Goal: Task Accomplishment & Management: Manage account settings

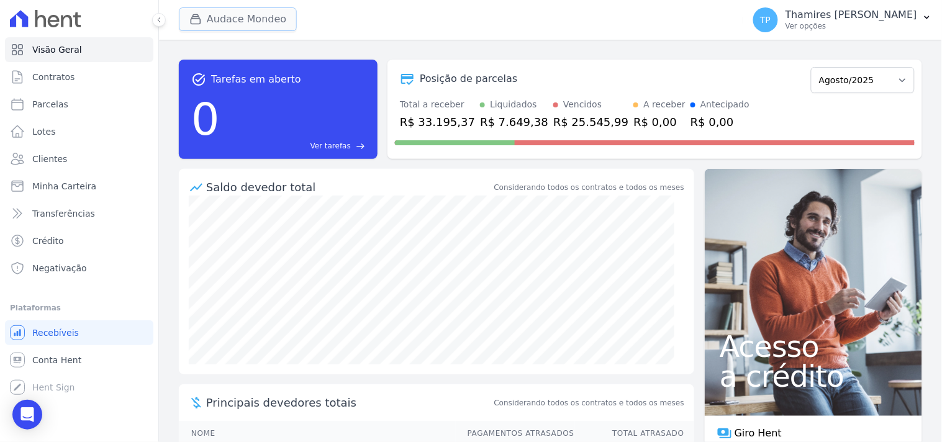
click at [222, 20] on button "Audace Mondeo" at bounding box center [238, 19] width 118 height 24
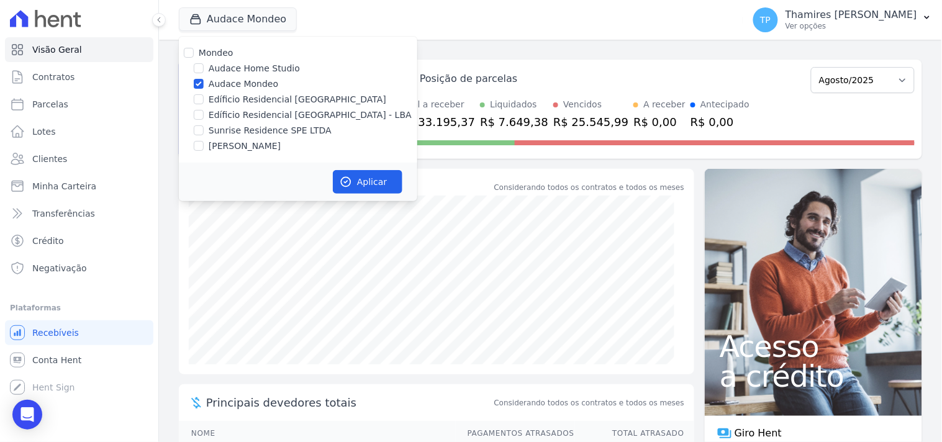
click at [253, 124] on label "Sunrise Residence SPE LTDA" at bounding box center [270, 130] width 123 height 13
click at [204, 125] on input "Sunrise Residence SPE LTDA" at bounding box center [199, 130] width 10 height 10
checkbox input "true"
click at [250, 81] on label "Audace Mondeo" at bounding box center [244, 84] width 70 height 13
click at [204, 81] on input "Audace Mondeo" at bounding box center [199, 84] width 10 height 10
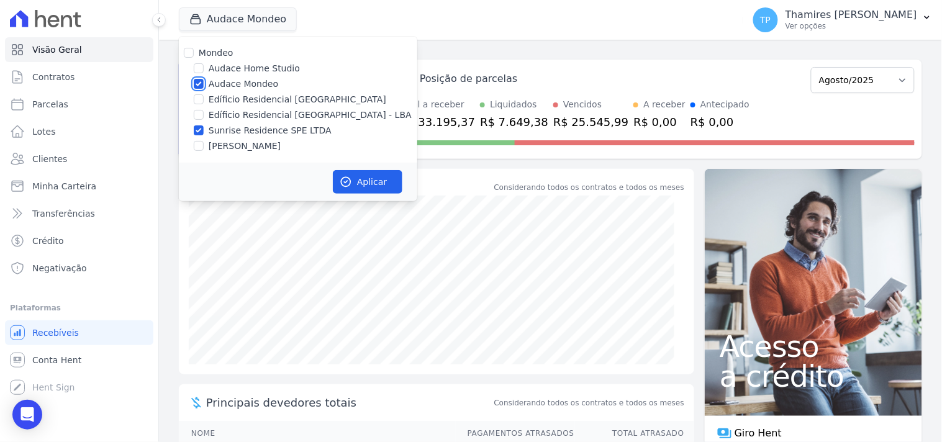
checkbox input "false"
drag, startPoint x: 384, startPoint y: 178, endPoint x: 145, endPoint y: 138, distance: 241.7
click at [383, 178] on button "Aplicar" at bounding box center [368, 182] width 70 height 24
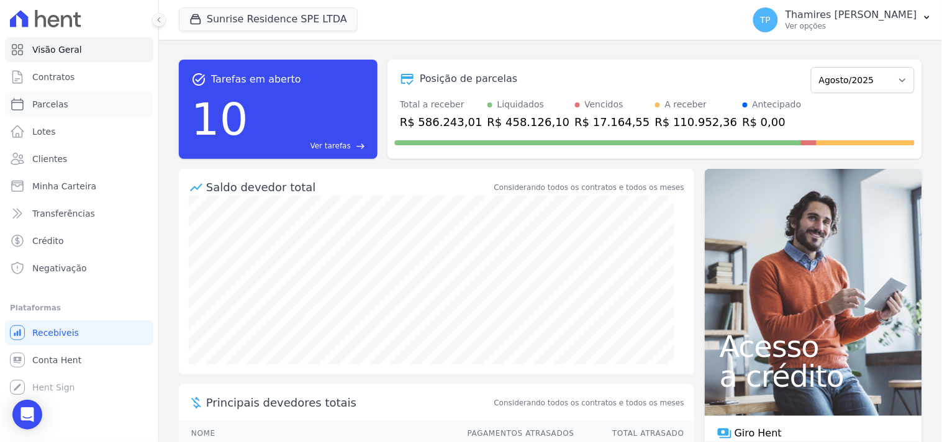
click at [120, 107] on link "Parcelas" at bounding box center [79, 104] width 148 height 25
select select
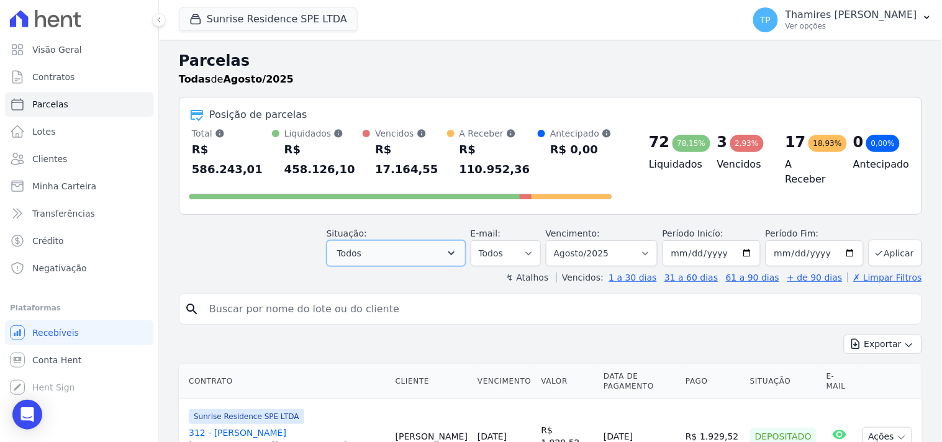
click at [364, 240] on button "Todos" at bounding box center [396, 253] width 139 height 26
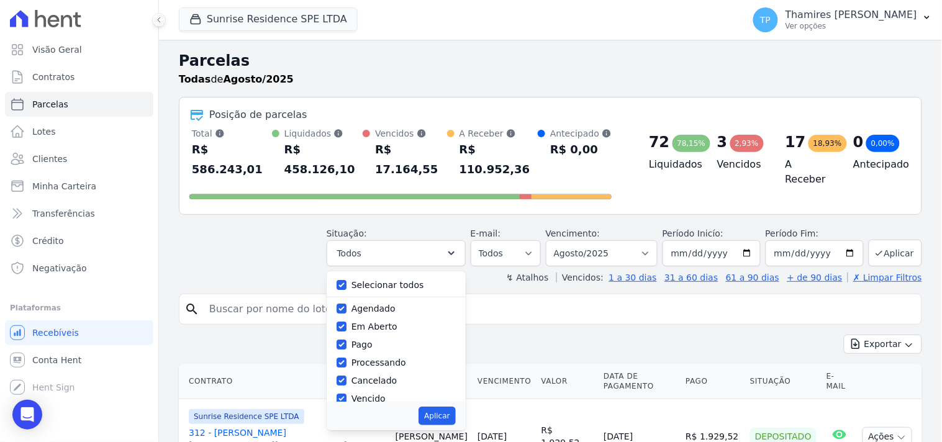
click at [383, 280] on label "Selecionar todos" at bounding box center [387, 285] width 73 height 10
click at [346, 280] on input "Selecionar todos" at bounding box center [342, 285] width 10 height 10
checkbox input "false"
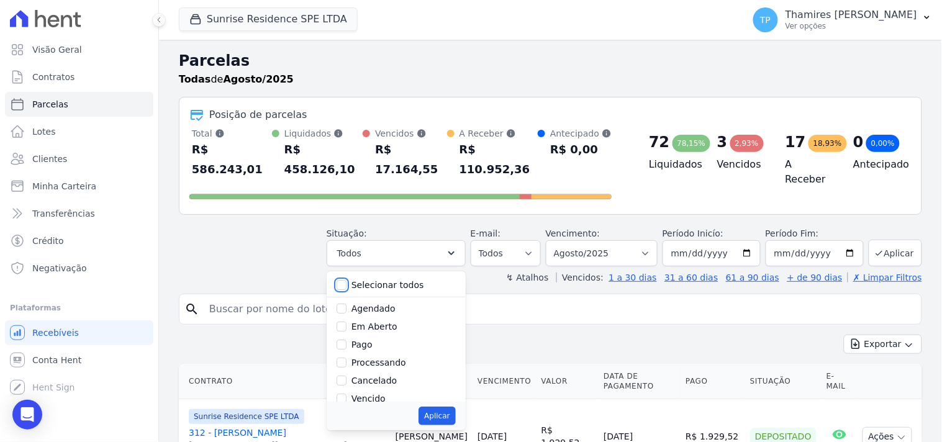
checkbox input "false"
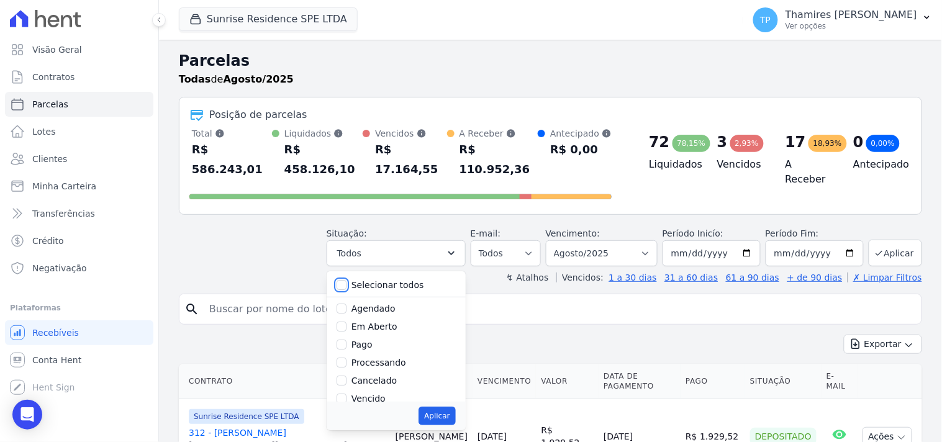
checkbox input "false"
click at [384, 343] on label "Transferindo" at bounding box center [378, 348] width 54 height 10
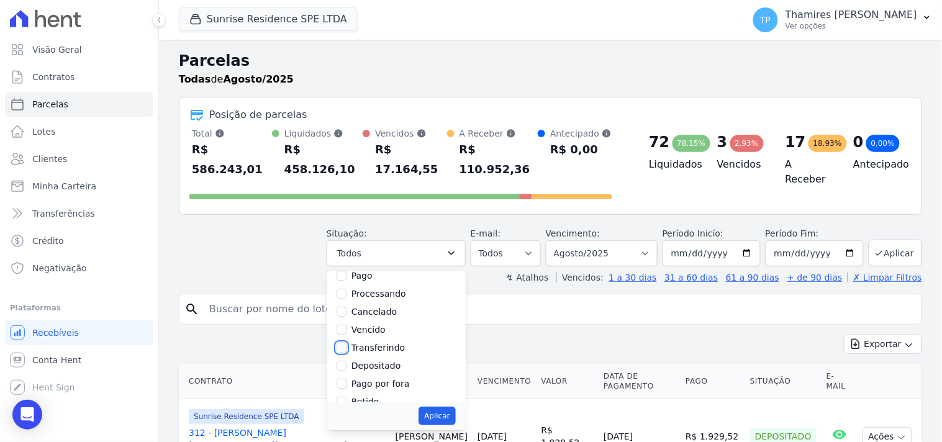
click at [346, 343] on input "Transferindo" at bounding box center [342, 348] width 10 height 10
checkbox input "true"
click at [442, 407] on button "Aplicar" at bounding box center [436, 416] width 37 height 19
select select "transferring"
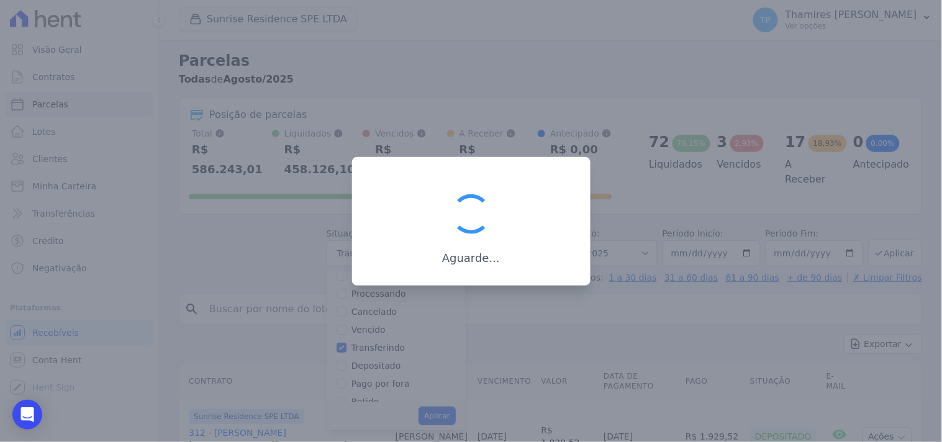
scroll to position [38, 0]
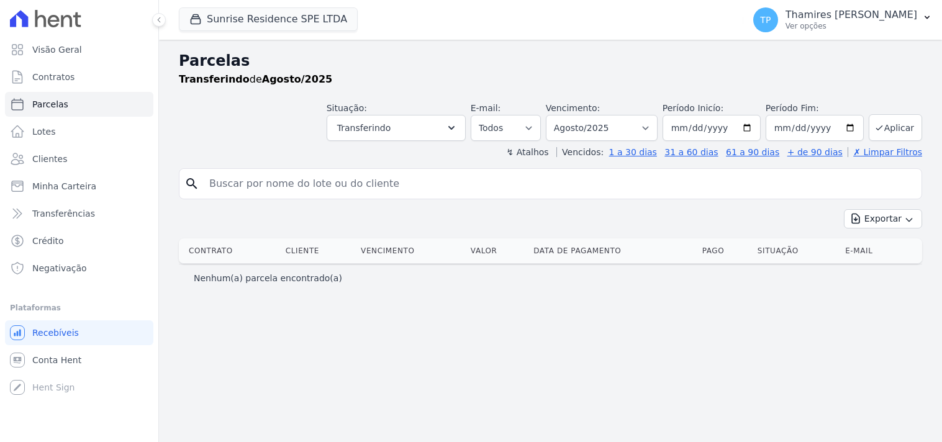
select select
click at [71, 56] on link "Visão Geral" at bounding box center [79, 49] width 148 height 25
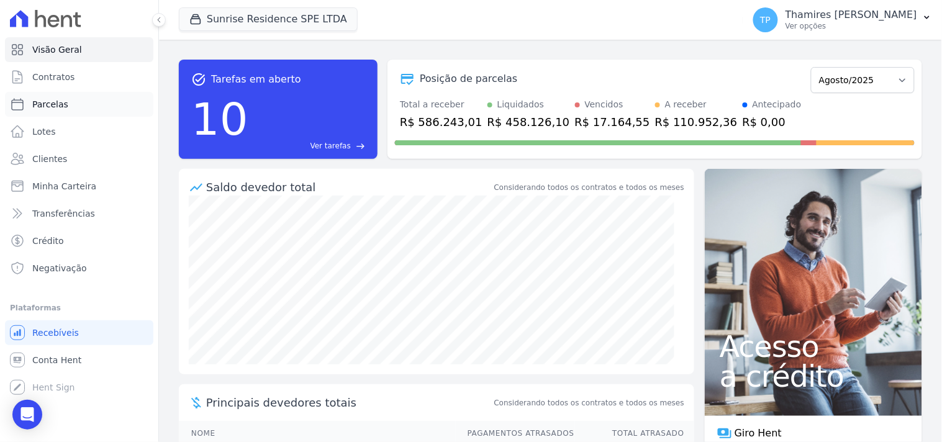
click at [70, 106] on link "Parcelas" at bounding box center [79, 104] width 148 height 25
select select
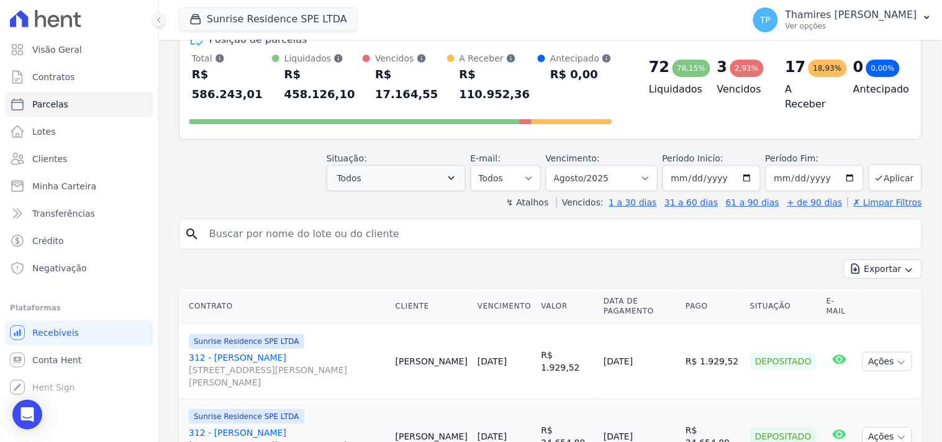
scroll to position [69, 0]
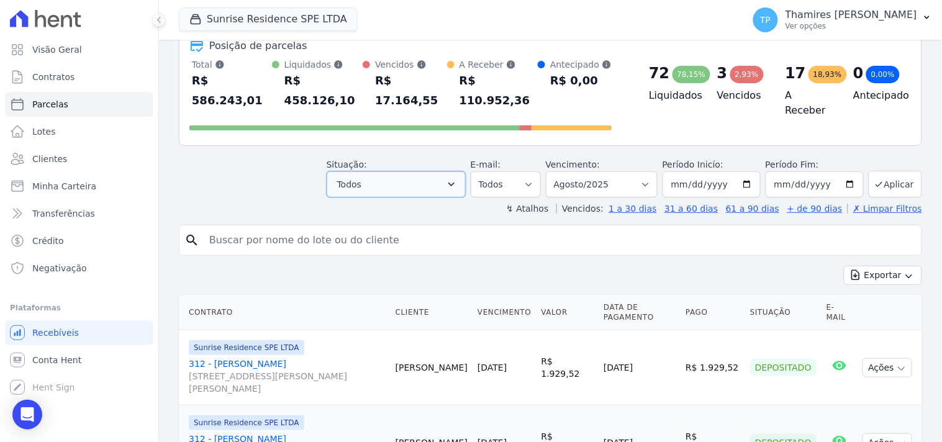
click at [399, 171] on button "Todos" at bounding box center [396, 184] width 139 height 26
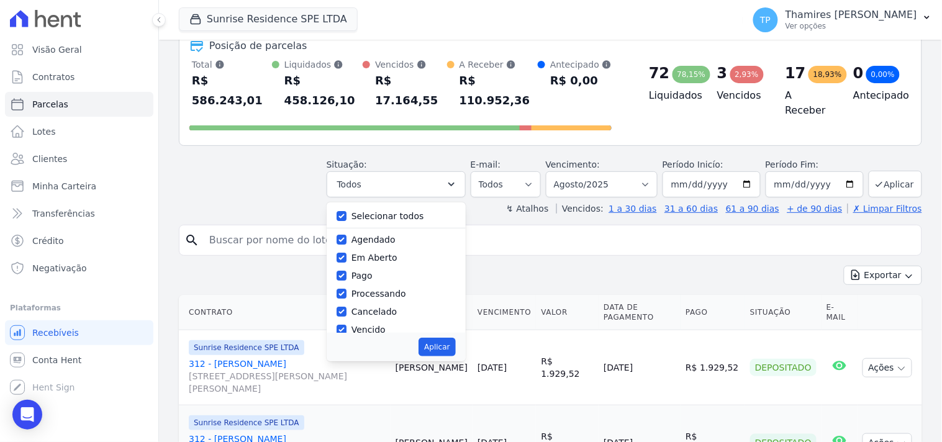
click at [407, 211] on label "Selecionar todos" at bounding box center [387, 216] width 73 height 10
click at [346, 211] on input "Selecionar todos" at bounding box center [342, 216] width 10 height 10
checkbox input "false"
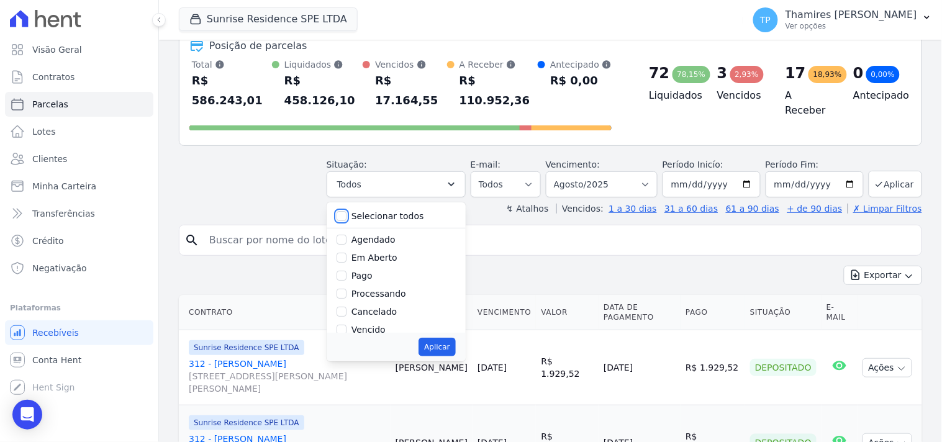
checkbox input "false"
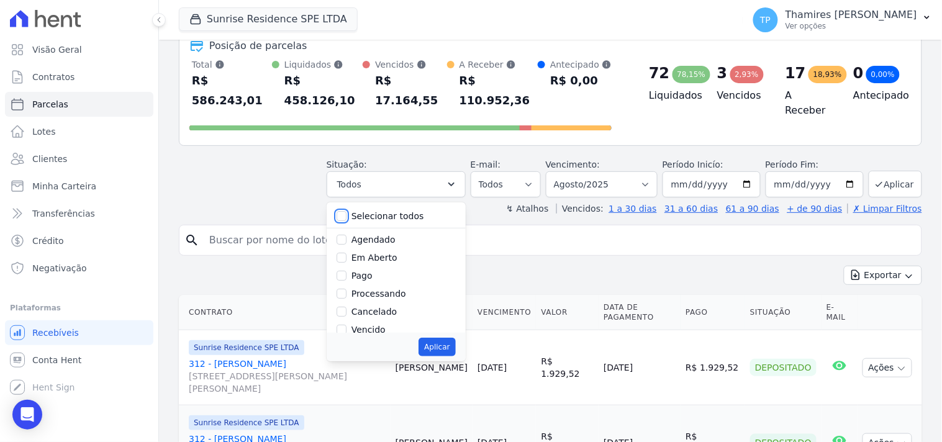
checkbox input "false"
click at [371, 271] on label "Pago" at bounding box center [361, 276] width 21 height 10
click at [346, 271] on input "Pago" at bounding box center [342, 276] width 10 height 10
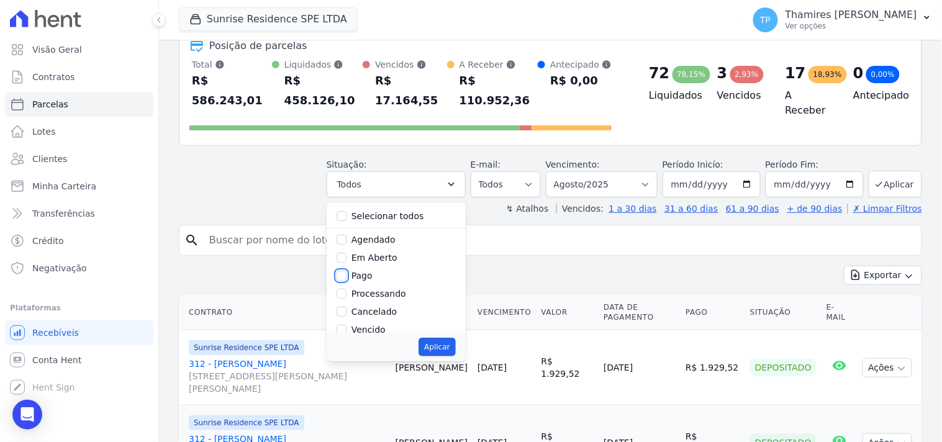
checkbox input "true"
drag, startPoint x: 392, startPoint y: 260, endPoint x: 431, endPoint y: 294, distance: 52.3
click at [392, 274] on label "Transferindo" at bounding box center [378, 279] width 54 height 10
drag, startPoint x: 392, startPoint y: 261, endPoint x: 411, endPoint y: 283, distance: 29.0
click at [392, 274] on label "Transferindo" at bounding box center [378, 279] width 54 height 10
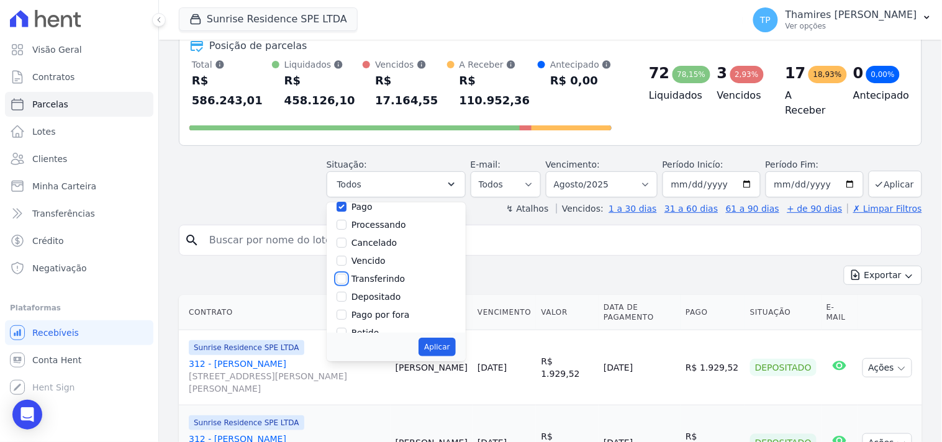
click at [346, 274] on input "Transferindo" at bounding box center [342, 279] width 10 height 10
checkbox input "true"
click at [448, 338] on button "Aplicar" at bounding box center [436, 347] width 37 height 19
select select "paid"
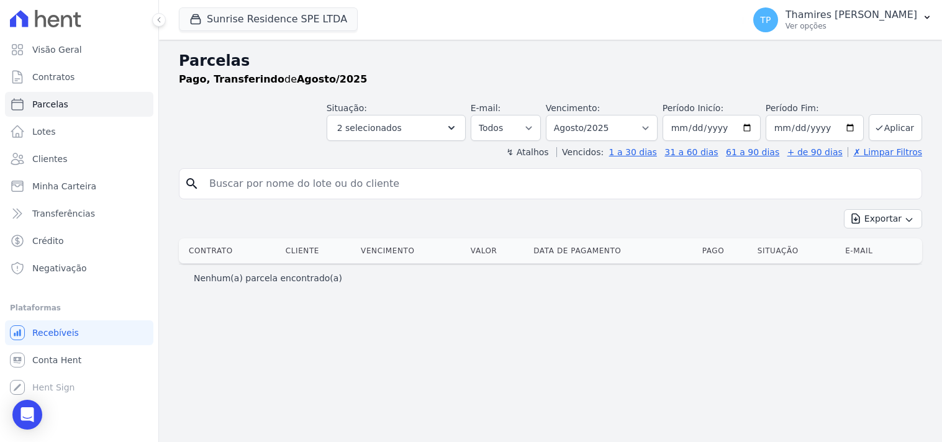
select select
